Goal: Check status: Check status

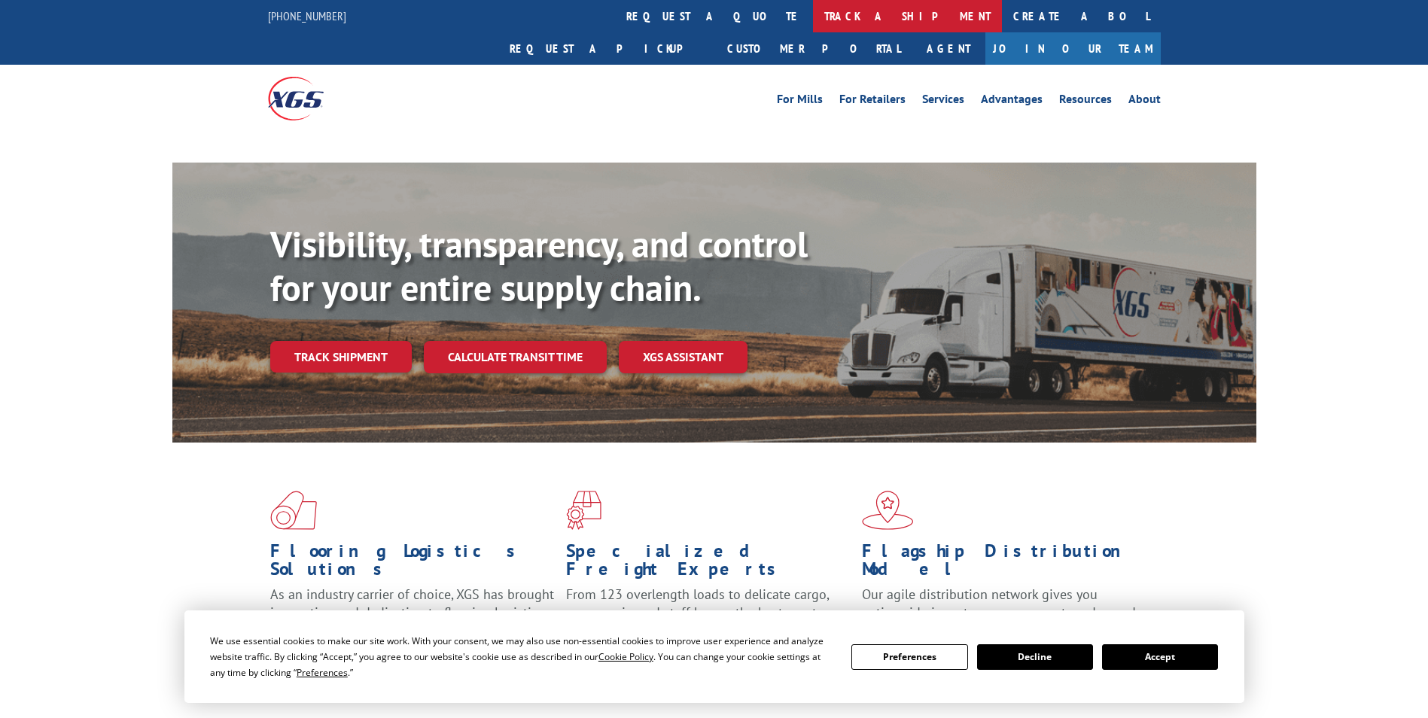
click at [813, 17] on link "track a shipment" at bounding box center [907, 16] width 189 height 32
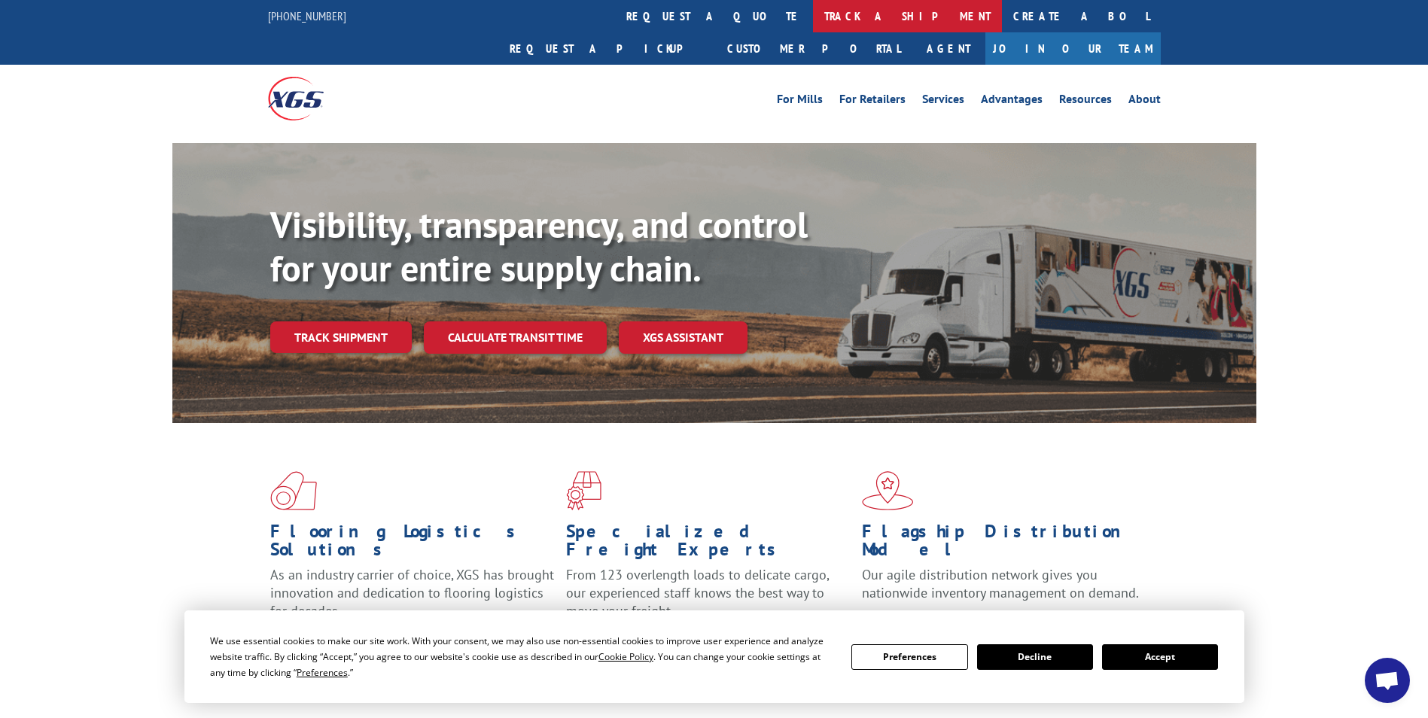
click at [813, 20] on link "track a shipment" at bounding box center [907, 16] width 189 height 32
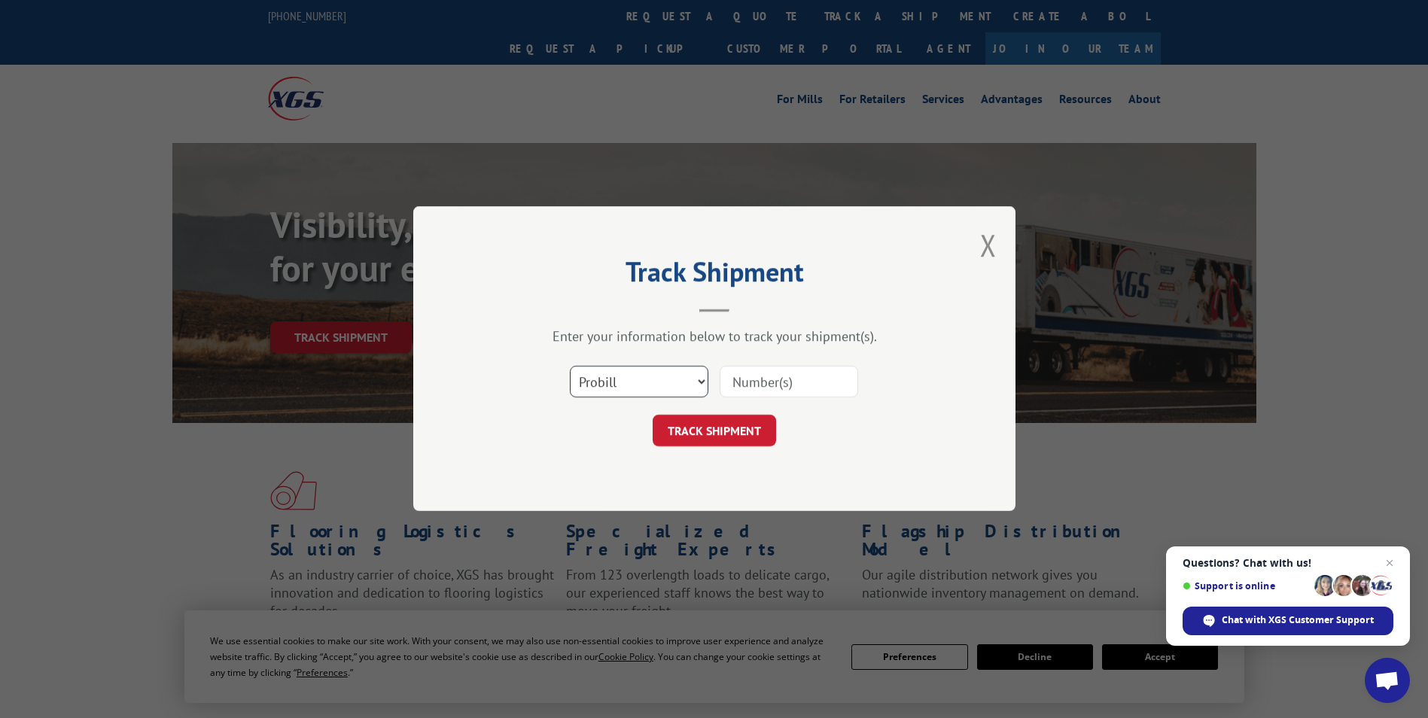
click at [622, 377] on select "Select category... Probill BOL PO" at bounding box center [639, 382] width 138 height 32
click at [570, 366] on select "Select category... Probill BOL PO" at bounding box center [639, 382] width 138 height 32
click at [605, 375] on select "Select category... Probill BOL PO" at bounding box center [639, 382] width 138 height 32
select select "probill"
click at [570, 366] on select "Select category... Probill BOL PO" at bounding box center [639, 382] width 138 height 32
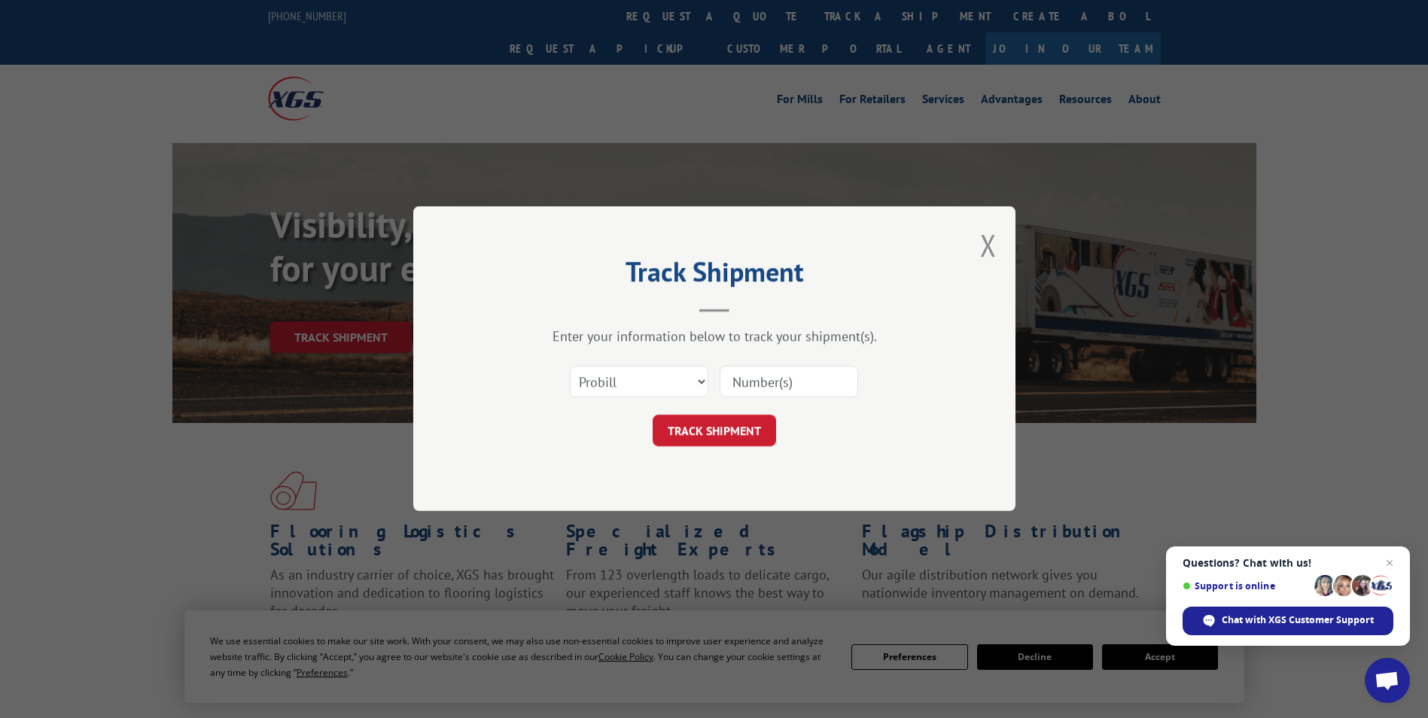
click at [741, 385] on input at bounding box center [788, 382] width 138 height 32
type input "17592082"
click at [708, 441] on button "TRACK SHIPMENT" at bounding box center [713, 431] width 123 height 32
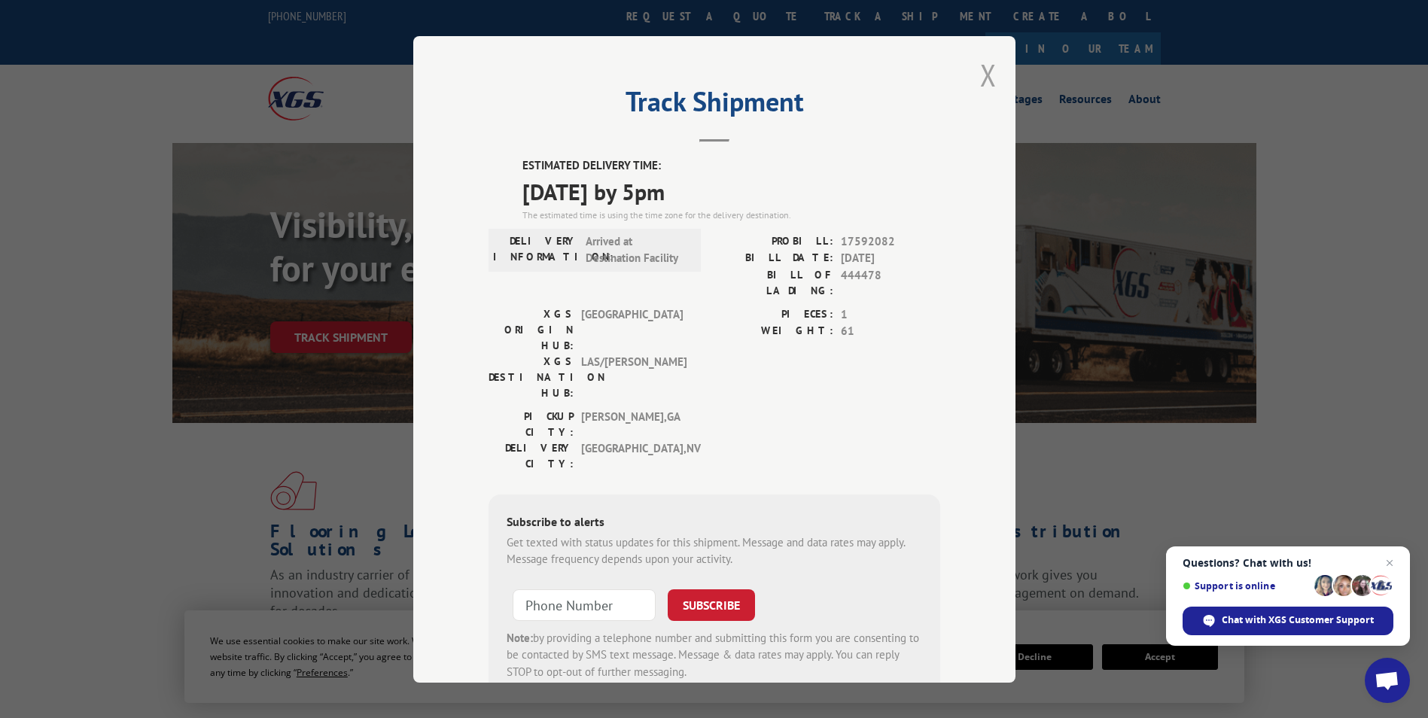
click at [986, 70] on button "Close modal" at bounding box center [988, 75] width 17 height 40
click at [1000, 81] on div "For Mills For Retailers Services Advantages Resources About For Mills For Retai…" at bounding box center [714, 98] width 893 height 67
click at [985, 81] on div "For Mills For Retailers Services Advantages Resources About For Mills For Retai…" at bounding box center [714, 98] width 893 height 67
